Goal: Information Seeking & Learning: Learn about a topic

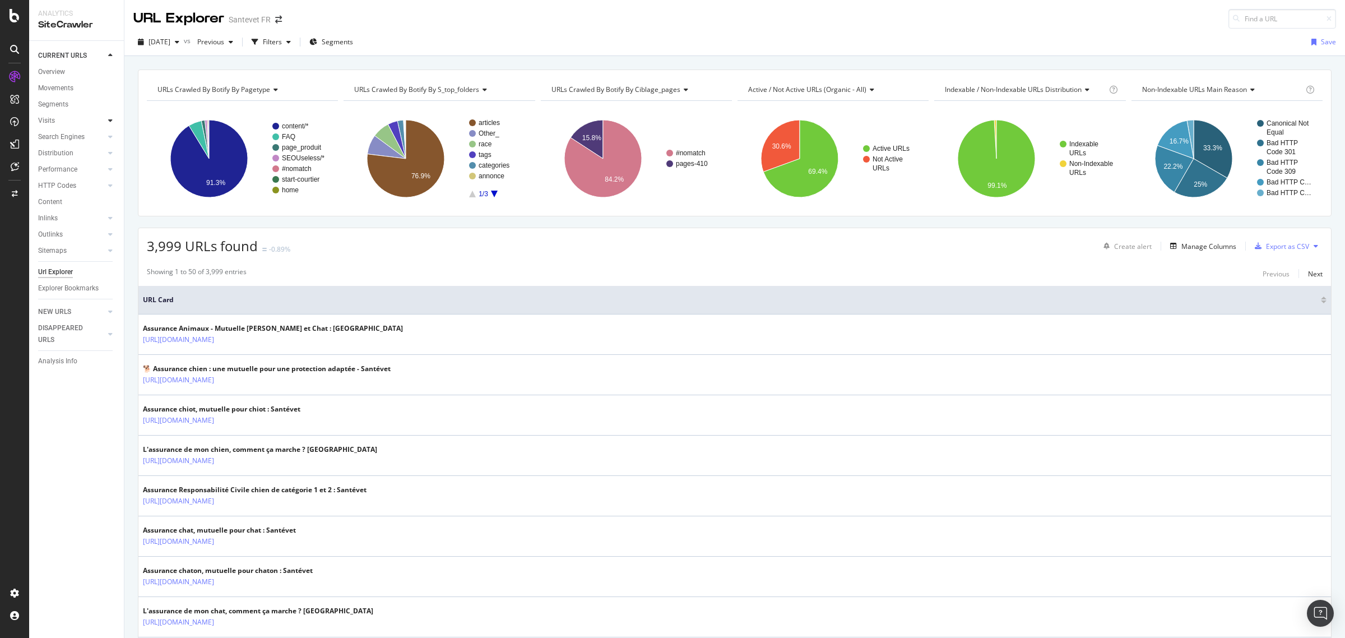
click at [109, 122] on icon at bounding box center [110, 120] width 4 height 7
click at [107, 167] on div at bounding box center [110, 169] width 11 height 11
click at [108, 234] on icon at bounding box center [110, 234] width 4 height 7
click at [12, 191] on icon at bounding box center [15, 194] width 6 height 7
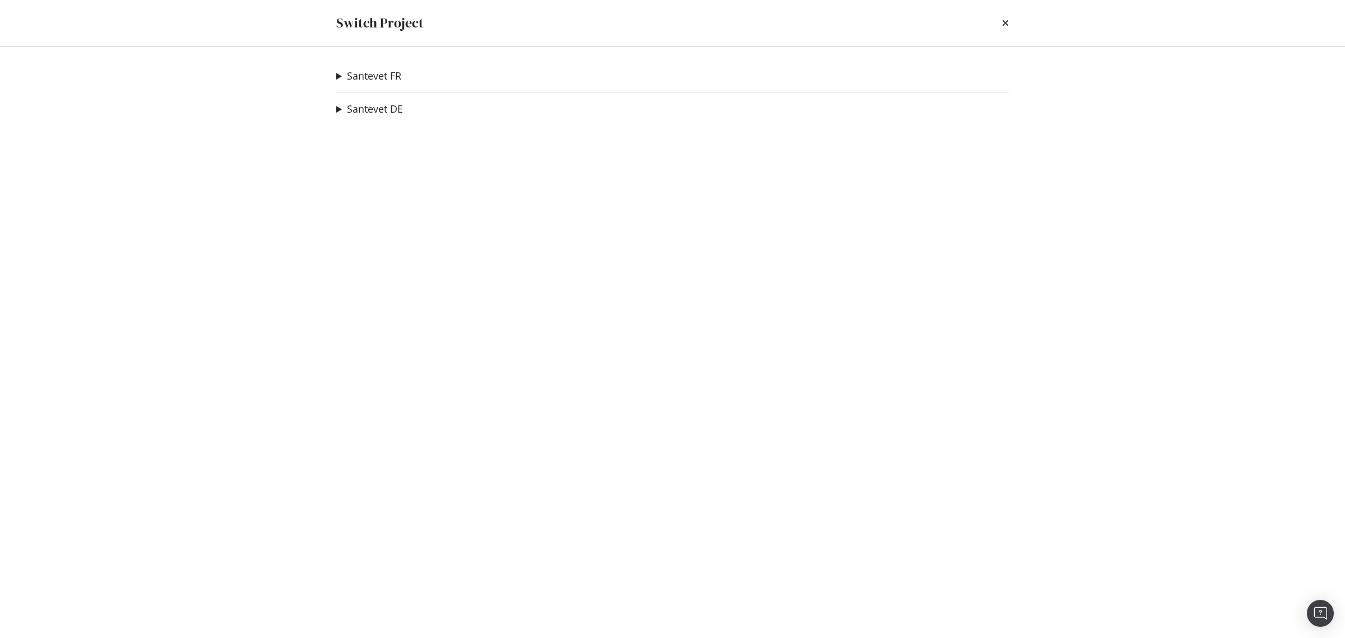
click at [340, 77] on summary "Santevet FR" at bounding box center [368, 76] width 65 height 15
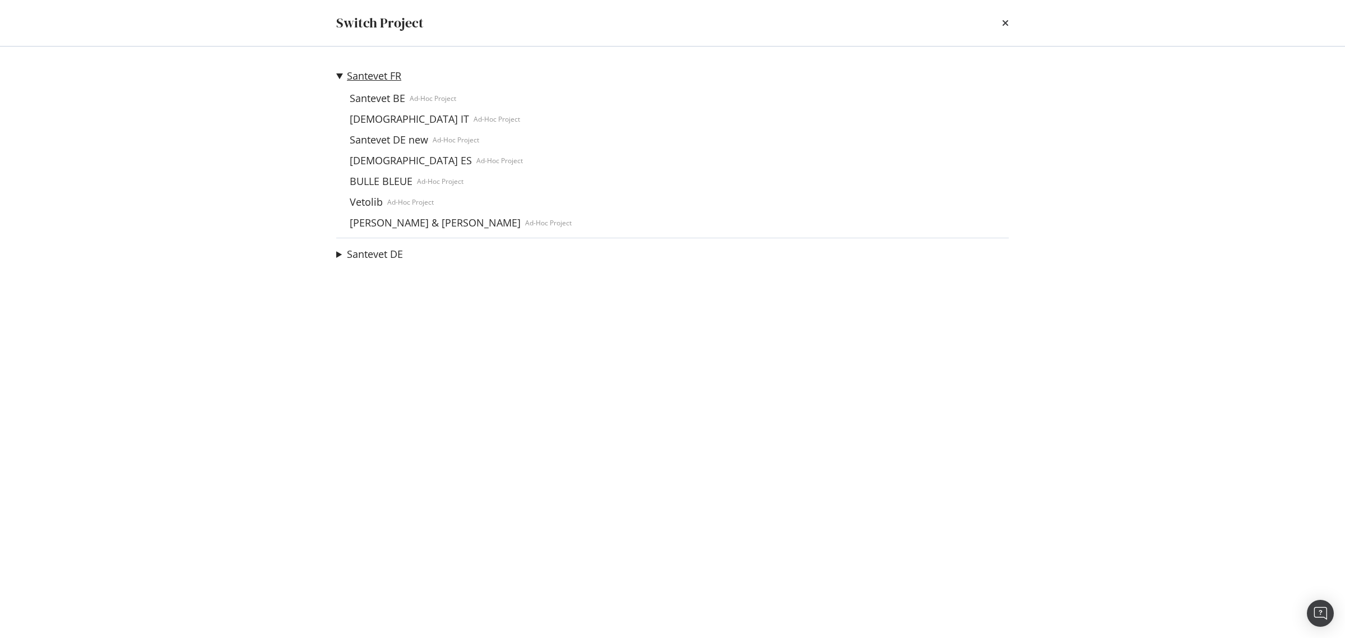
click at [368, 77] on link "Santevet FR" at bounding box center [374, 76] width 54 height 12
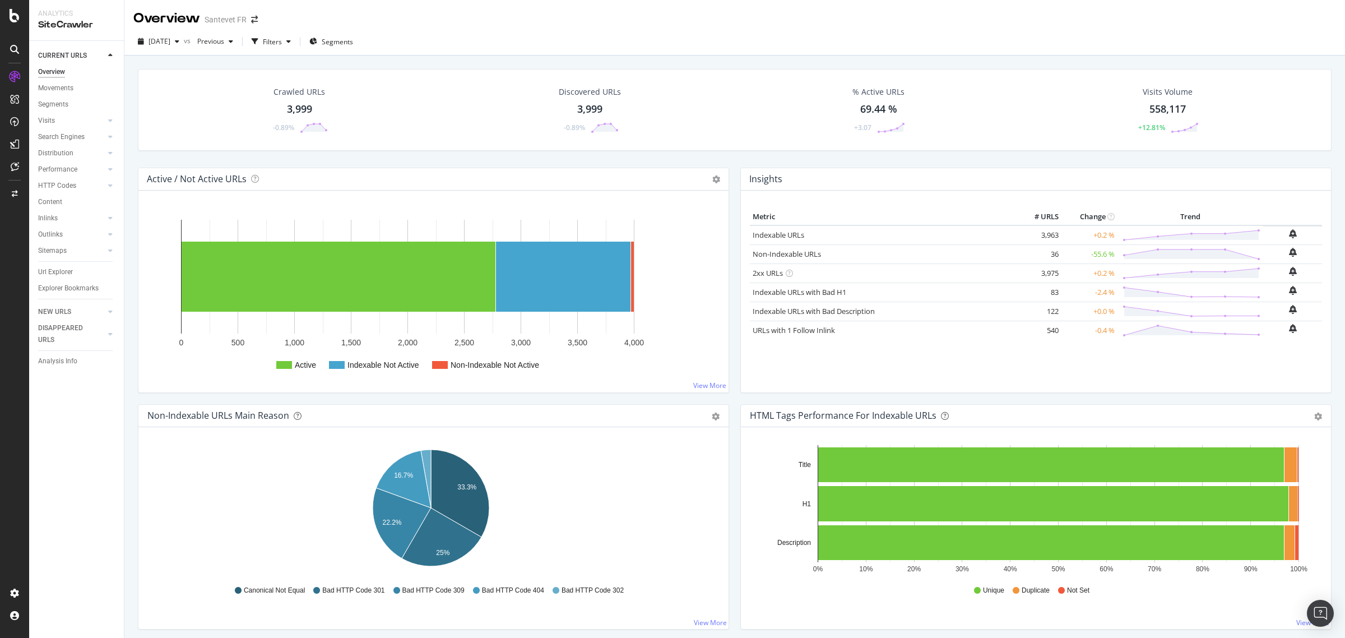
click at [108, 56] on icon at bounding box center [110, 55] width 4 height 7
click at [17, 45] on icon at bounding box center [14, 49] width 9 height 9
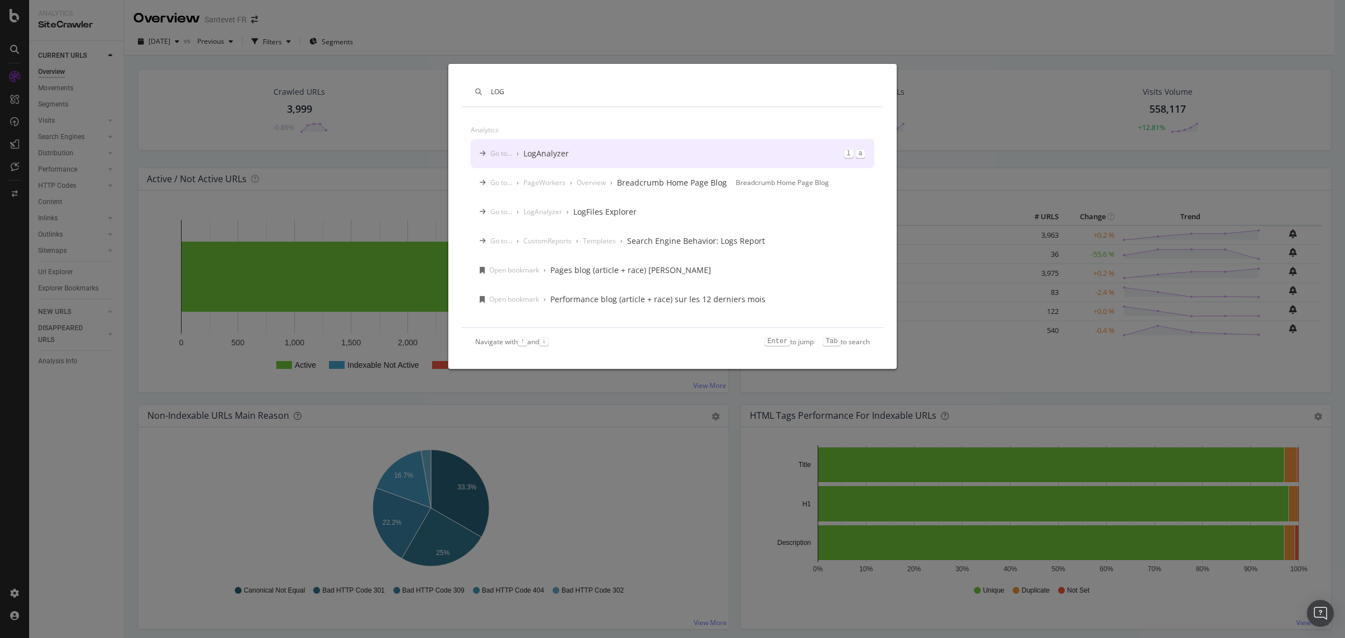
type input "LOG"
click at [557, 155] on div "LogAnalyzer" at bounding box center [546, 153] width 45 height 11
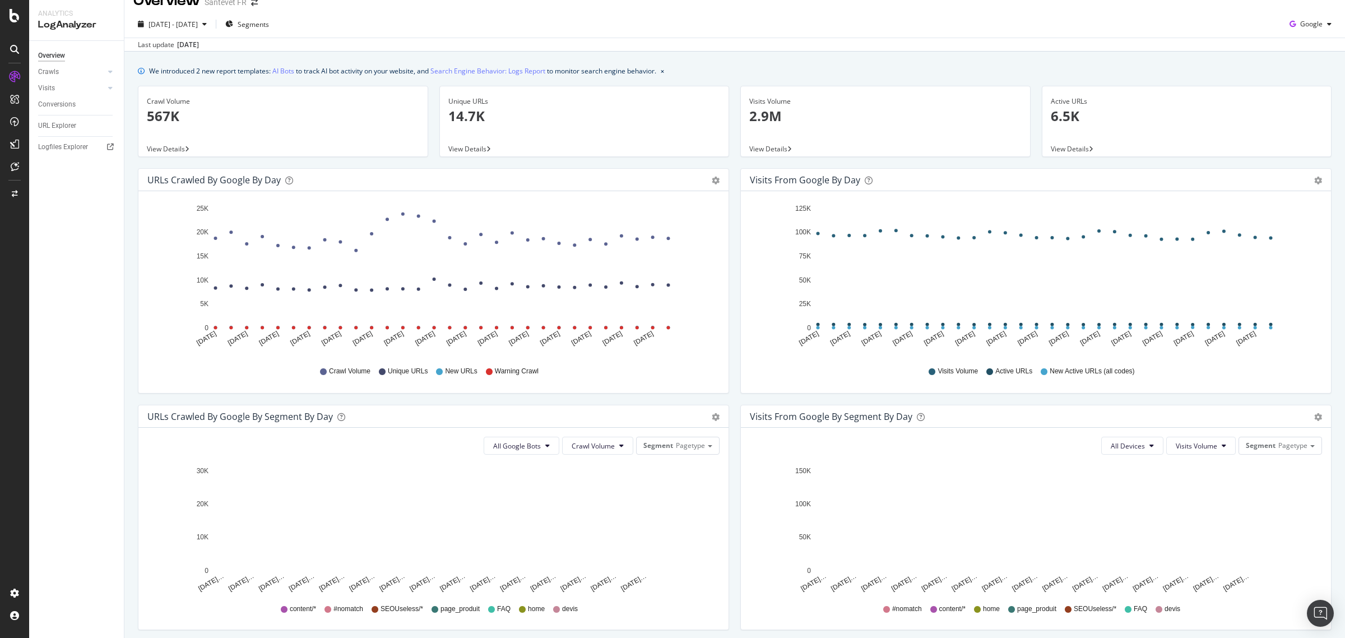
scroll to position [17, 0]
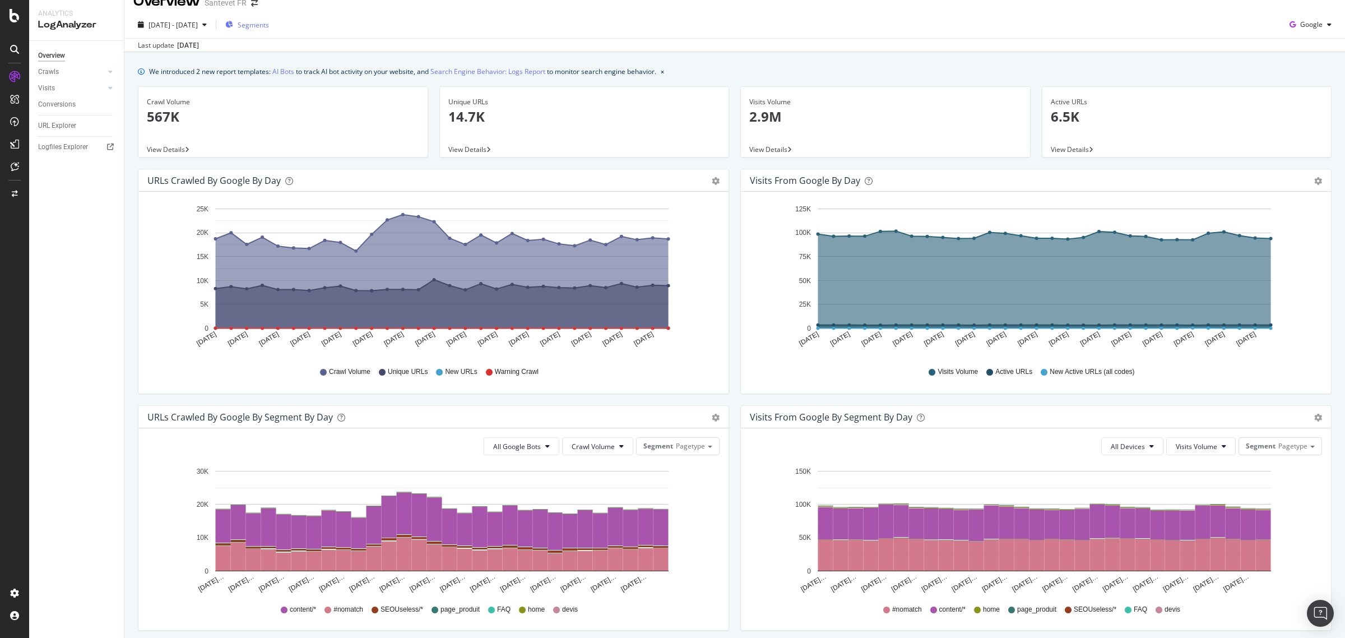
click at [269, 27] on span "Segments" at bounding box center [253, 25] width 31 height 10
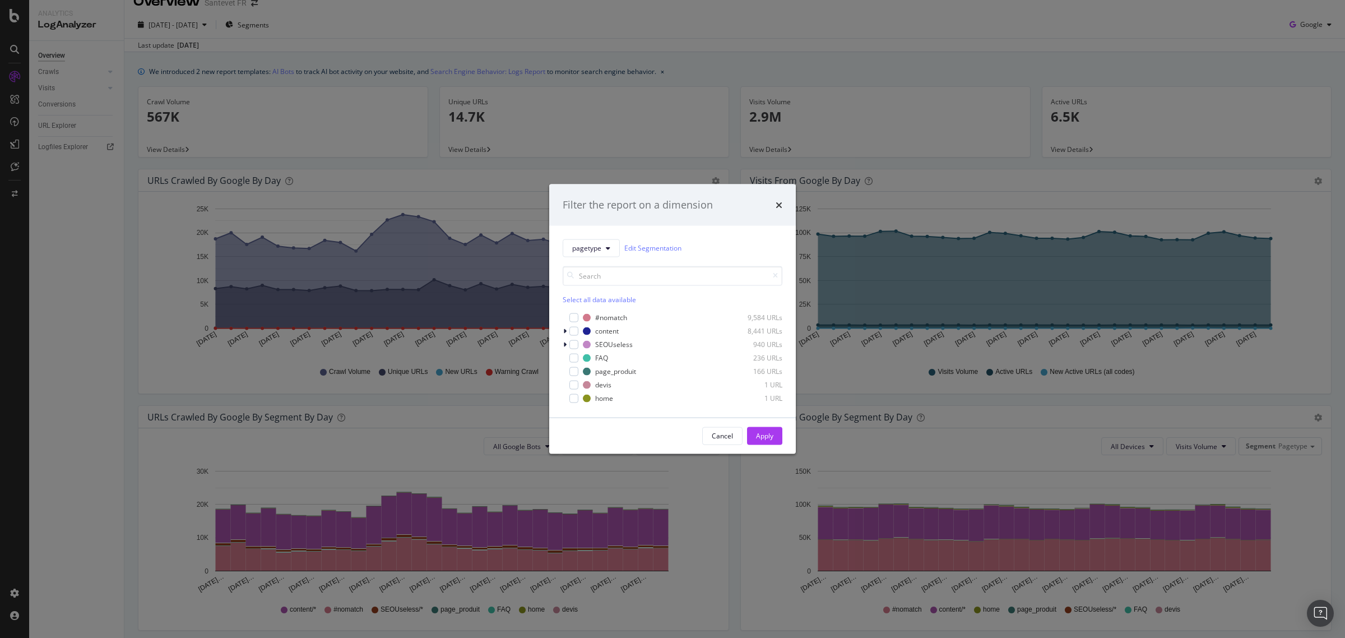
click at [270, 24] on div "Filter the report on a dimension pagetype Edit Segmentation Select all data ava…" at bounding box center [672, 319] width 1345 height 638
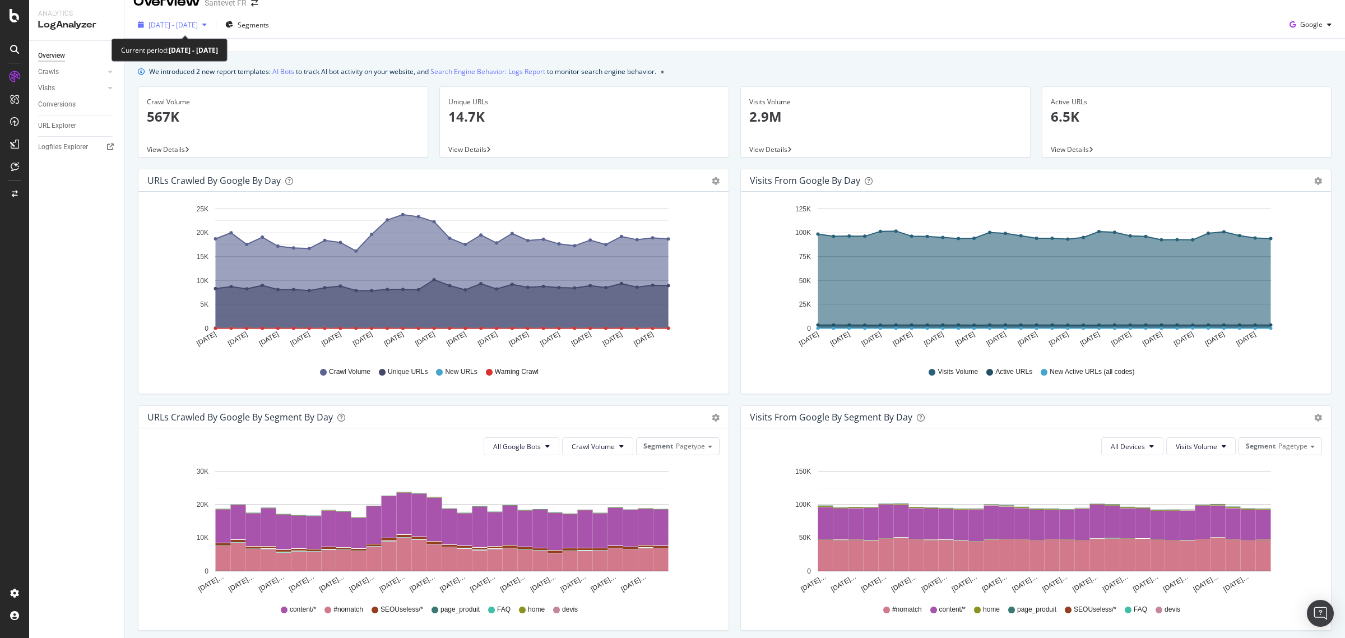
click at [207, 26] on icon "button" at bounding box center [204, 24] width 4 height 7
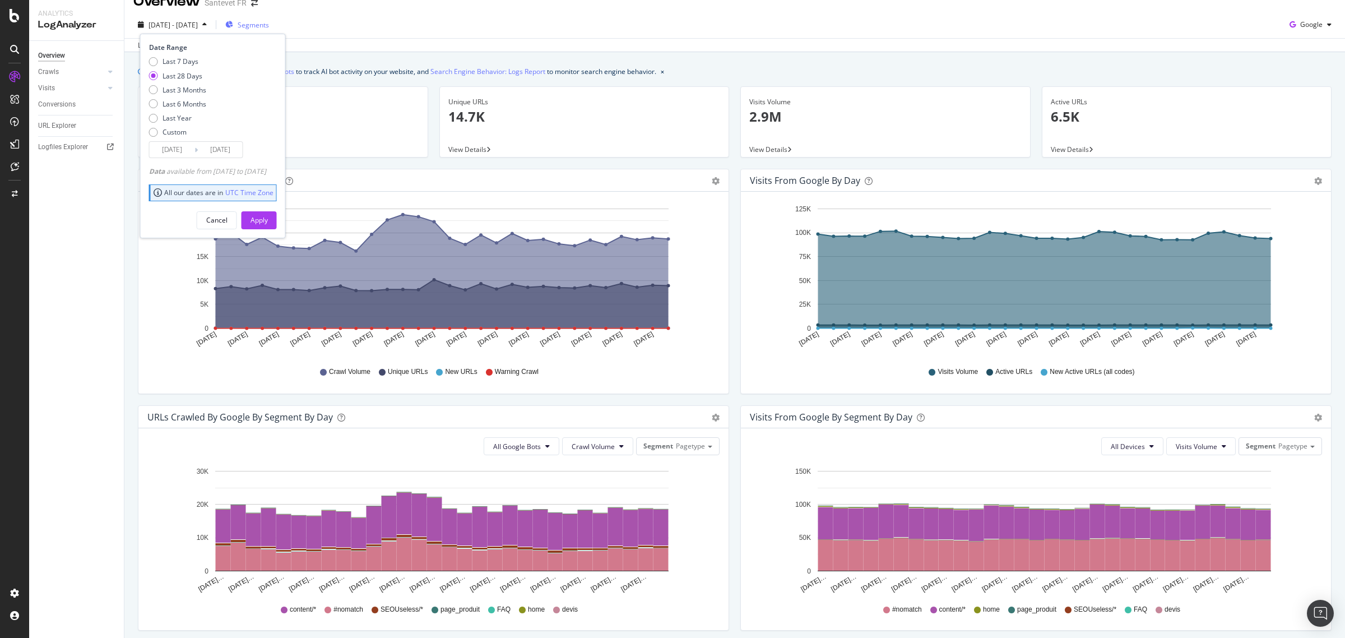
click at [269, 24] on span "Segments" at bounding box center [253, 25] width 31 height 10
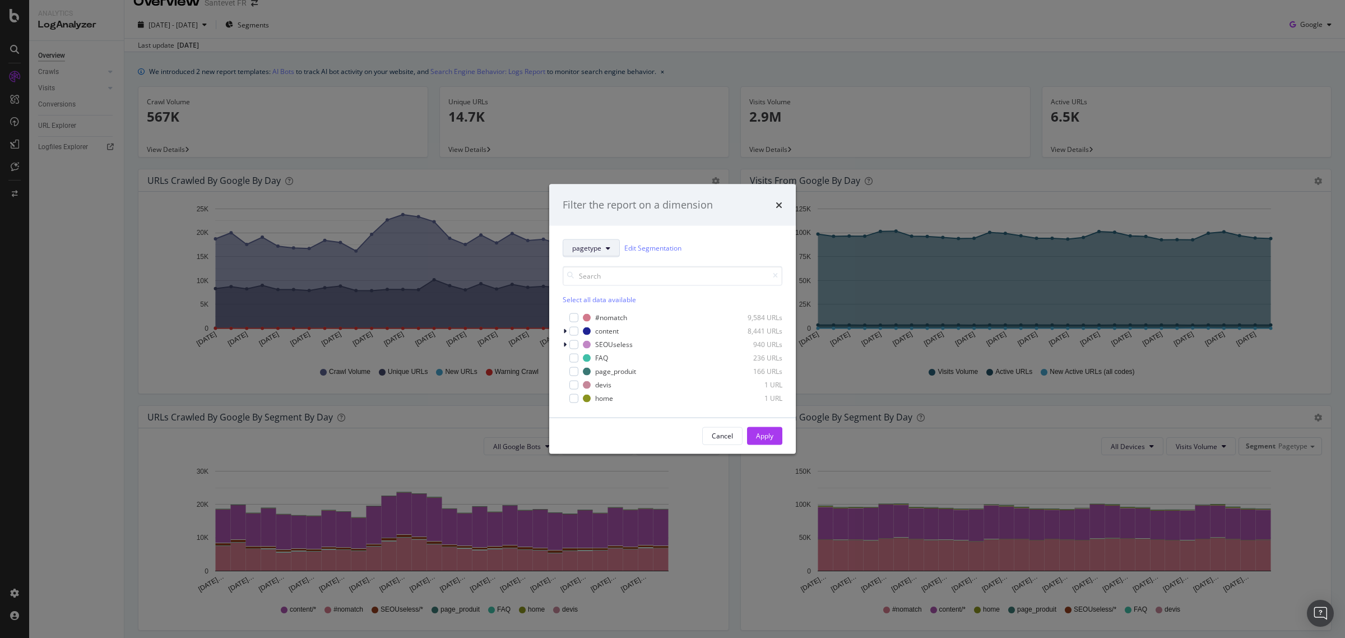
click at [607, 245] on icon "modal" at bounding box center [608, 247] width 4 height 7
